Goal: Task Accomplishment & Management: Use online tool/utility

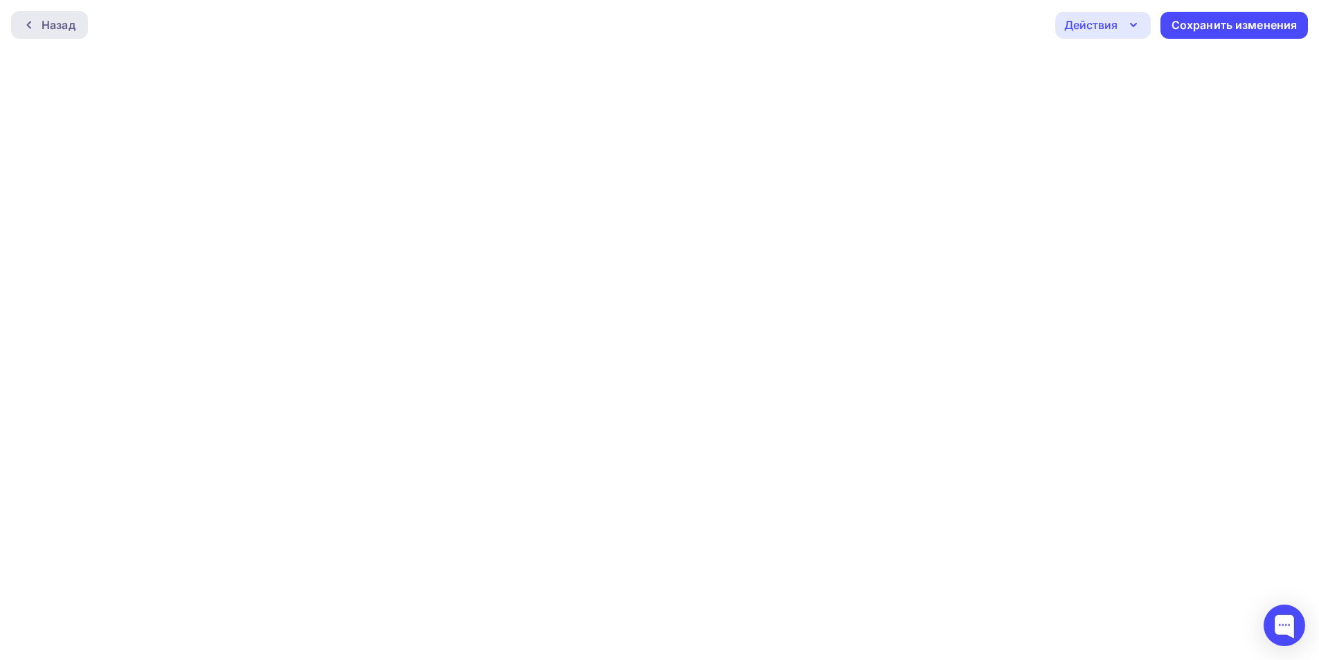
click at [69, 30] on div "Назад" at bounding box center [59, 25] width 34 height 17
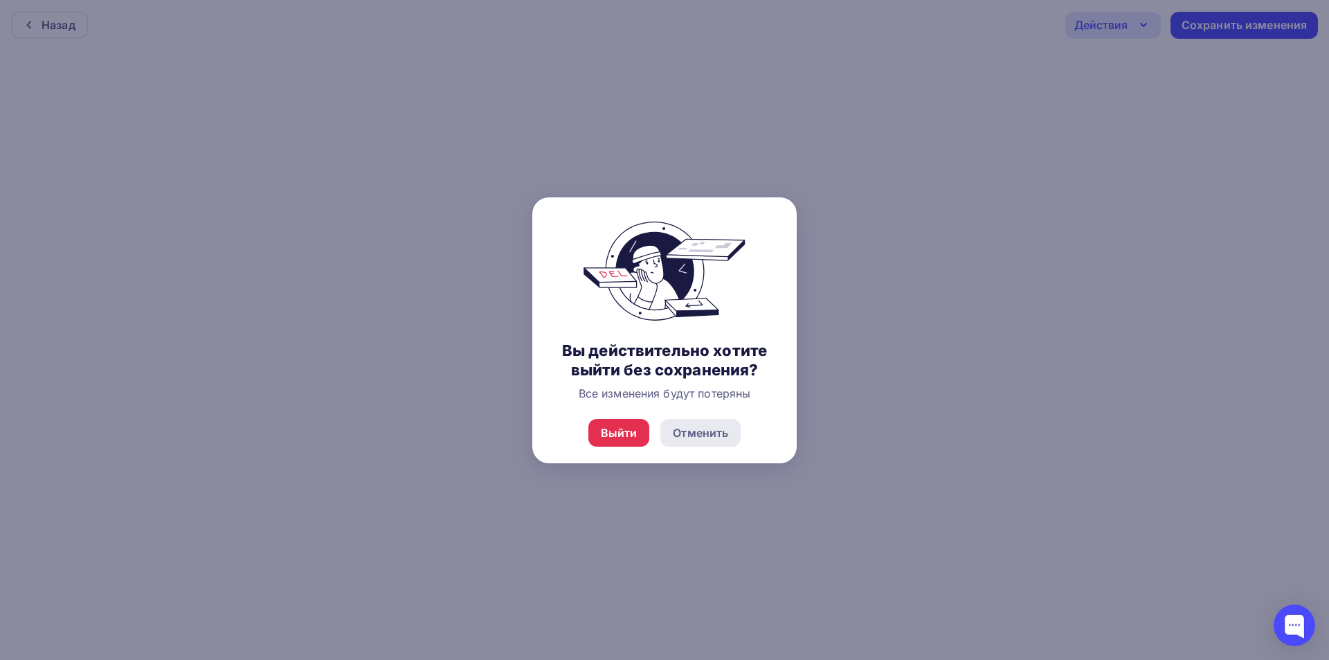
click at [694, 427] on div "Отменить" at bounding box center [700, 432] width 55 height 17
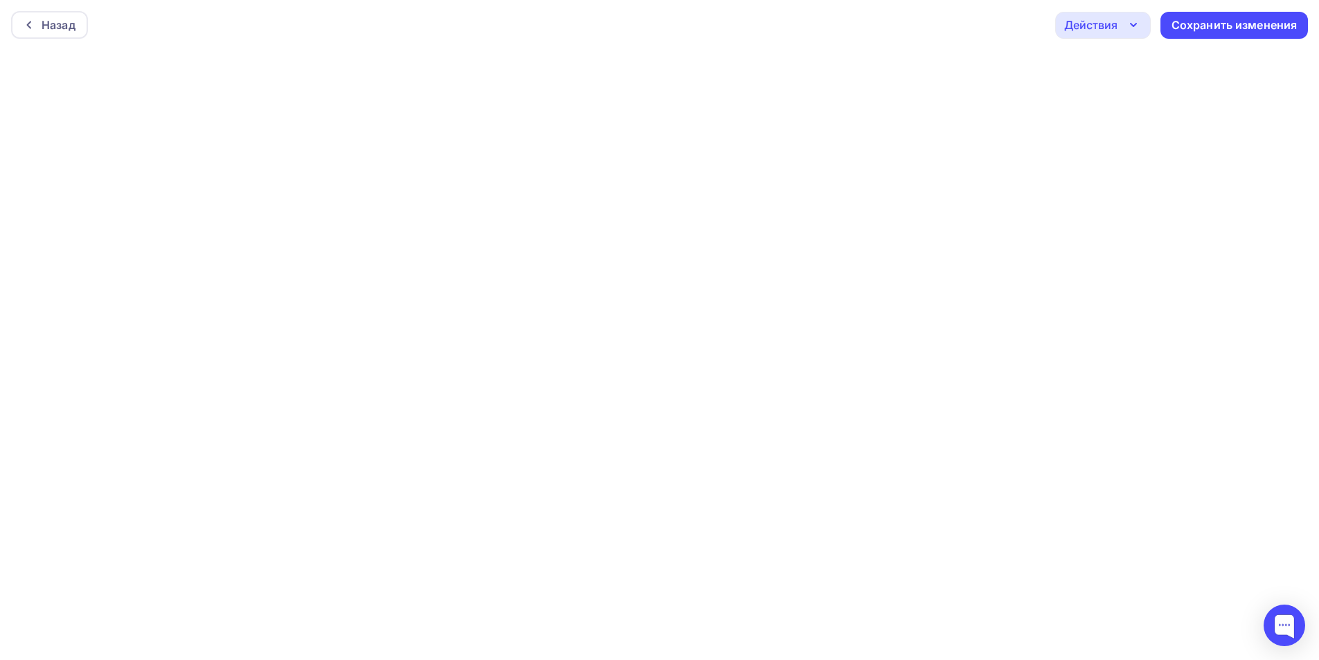
scroll to position [3, 0]
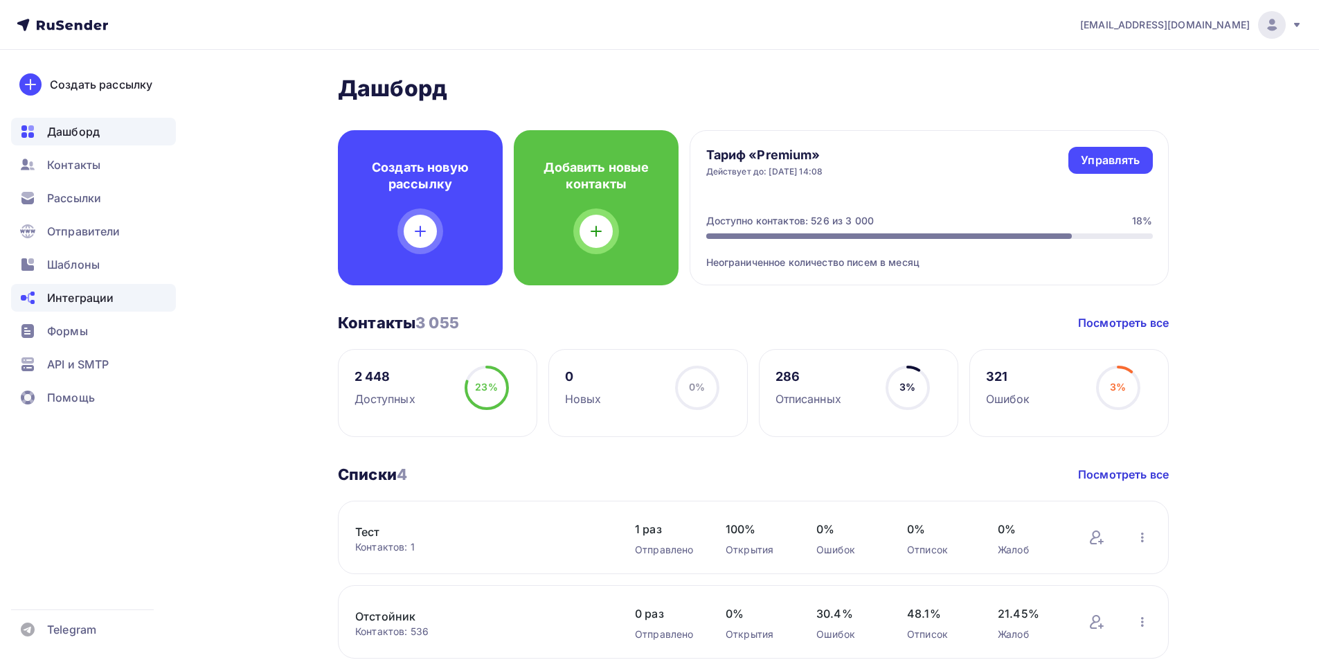
click at [68, 269] on span "Шаблоны" at bounding box center [73, 264] width 53 height 17
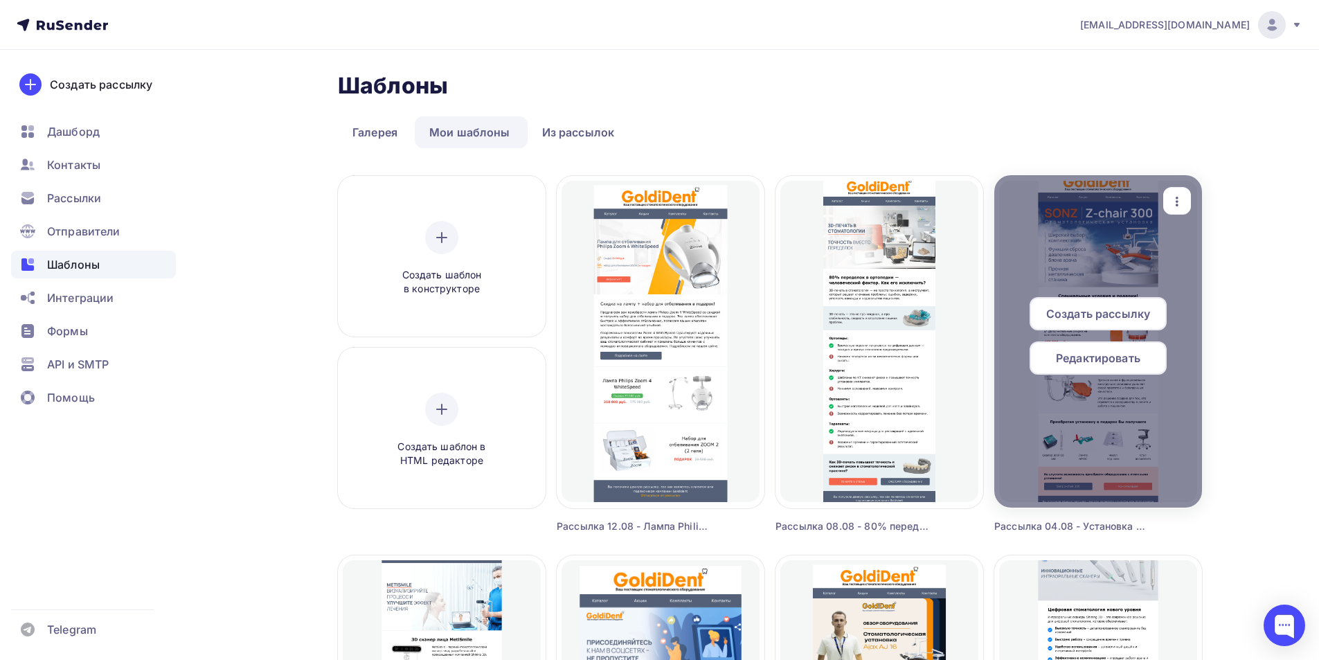
click at [1115, 359] on span "Редактировать" at bounding box center [1098, 358] width 84 height 17
